Goal: Task Accomplishment & Management: Use online tool/utility

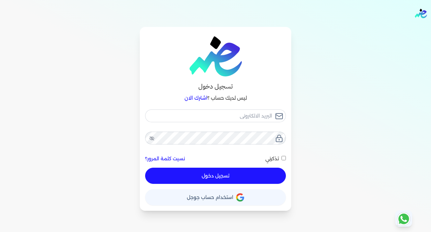
click at [241, 200] on icon "button" at bounding box center [239, 199] width 6 height 3
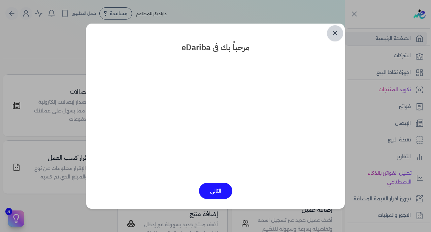
click at [335, 36] on link "✕" at bounding box center [335, 33] width 16 height 16
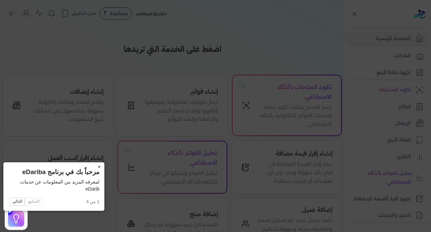
click at [94, 167] on button "×" at bounding box center [99, 166] width 11 height 9
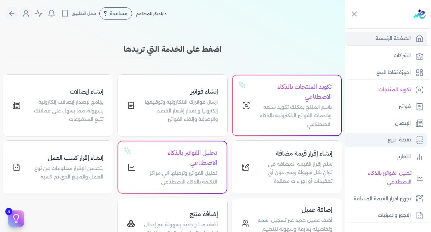
scroll to position [132, 0]
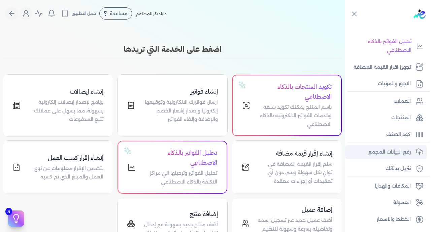
click at [392, 148] on p "رفع البيانات المجمع" at bounding box center [389, 152] width 42 height 9
click at [369, 156] on link "رفع البيانات المجمع" at bounding box center [386, 152] width 82 height 14
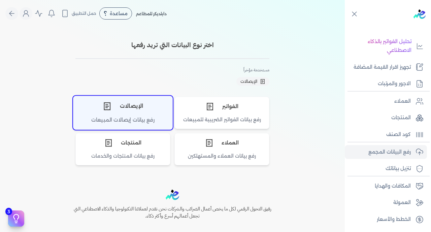
click at [132, 111] on div "الإيصالات" at bounding box center [122, 106] width 99 height 20
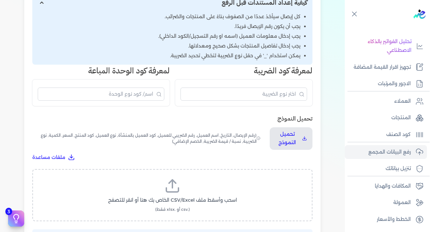
scroll to position [141, 0]
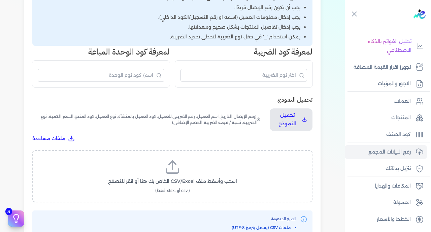
click at [189, 178] on span "اسحب وأسقط ملف CSV/Excel الخاص بك هنا أو انقر للتصفح" at bounding box center [172, 181] width 129 height 7
click at [0, 0] on input "اسحب وأسقط ملف CSV/Excel الخاص بك هنا أو انقر للتصفح (.csv أو .xlsx فقط)" at bounding box center [0, 0] width 0 height 0
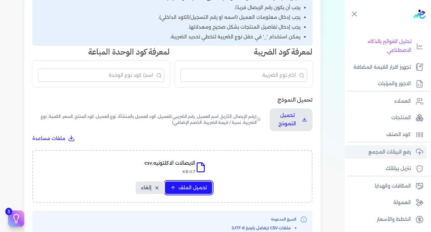
click at [196, 184] on span "تحميل الملف" at bounding box center [192, 187] width 28 height 7
select select "رقم الإيصال"
select select "سيريال المنتج"
select select "السعر"
select select "الكمية"
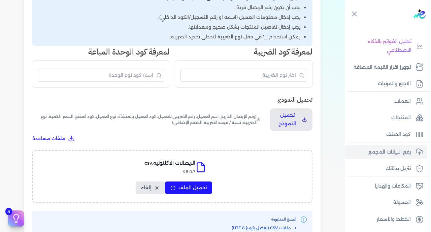
select select "نوع الضريبة"
select select "نسبة / قيمة الضريبة"
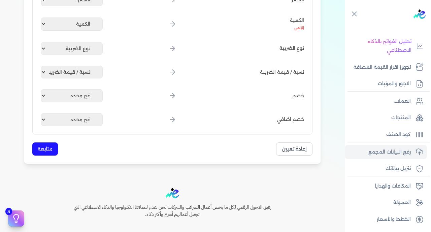
scroll to position [398, 0]
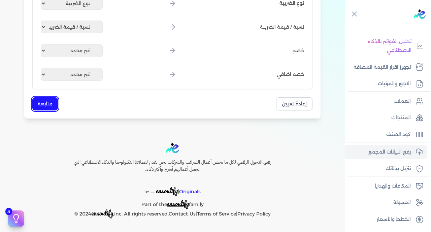
click at [43, 103] on button "متابعة" at bounding box center [45, 103] width 26 height 13
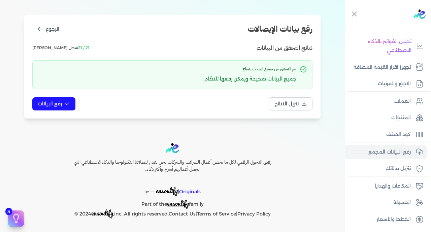
scroll to position [71, 0]
click at [51, 101] on span "رفع البيانات" at bounding box center [50, 103] width 24 height 7
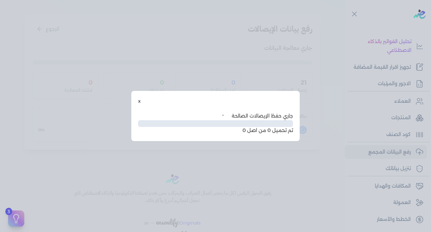
scroll to position [34, 0]
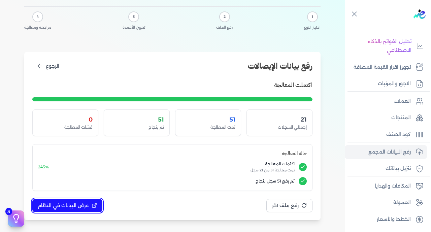
click at [77, 210] on button "عرض البيانات في النظام" at bounding box center [67, 205] width 70 height 13
click at [0, 0] on div at bounding box center [0, 0] width 0 height 0
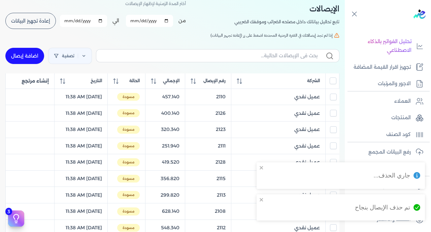
click at [333, 83] on input "All items unselected" at bounding box center [332, 80] width 7 height 7
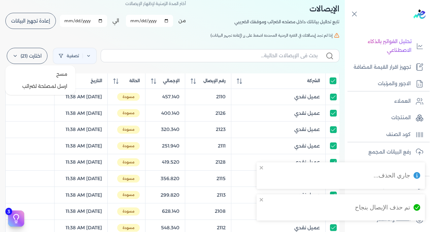
click at [25, 54] on label "اختارت (21)" at bounding box center [27, 56] width 41 height 16
click at [52, 87] on button "ارسل لمصلحة لضرائب" at bounding box center [40, 86] width 65 height 12
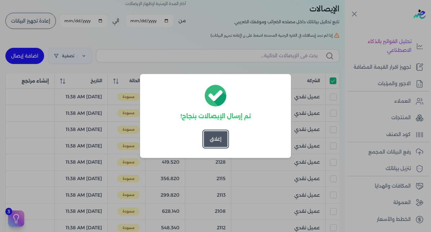
click at [213, 144] on button "إغلاق" at bounding box center [216, 139] width 24 height 16
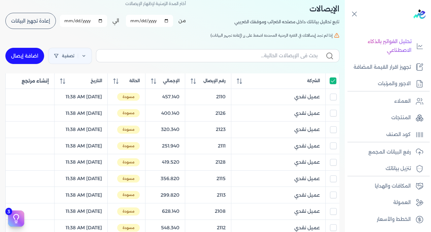
click at [331, 81] on input "All items selected" at bounding box center [332, 80] width 7 height 7
checkbox input "false"
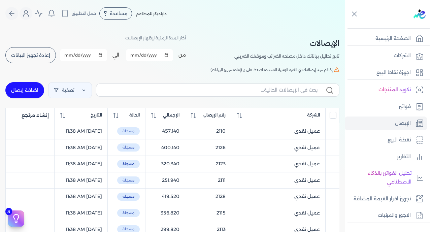
click at [31, 53] on span "إعادة تجهيز البيانات" at bounding box center [30, 55] width 39 height 5
click at [219, 100] on div "تصفية اضافة إيصال" at bounding box center [172, 90] width 334 height 24
click at [222, 110] on th "رقم الإيصال" at bounding box center [208, 115] width 46 height 15
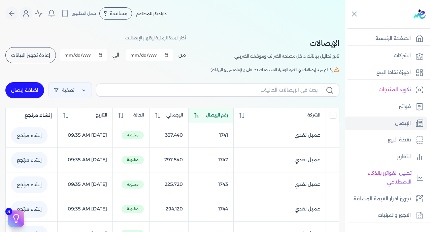
click at [222, 110] on th "رقم الإيصال" at bounding box center [210, 115] width 45 height 15
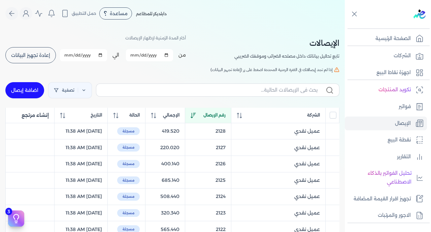
click at [37, 58] on button "إعادة تجهيز البيانات" at bounding box center [30, 55] width 50 height 16
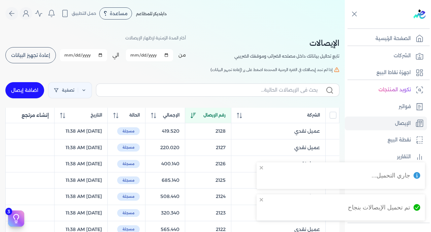
checkbox input "false"
click at [212, 115] on div "رقم الإيصال" at bounding box center [207, 115] width 35 height 6
